Goal: Navigation & Orientation: Go to known website

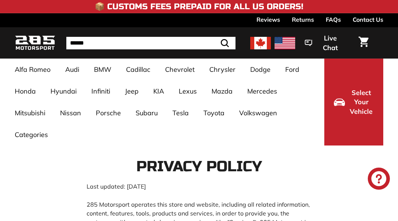
click at [37, 37] on img at bounding box center [35, 42] width 41 height 17
